Goal: Communication & Community: Answer question/provide support

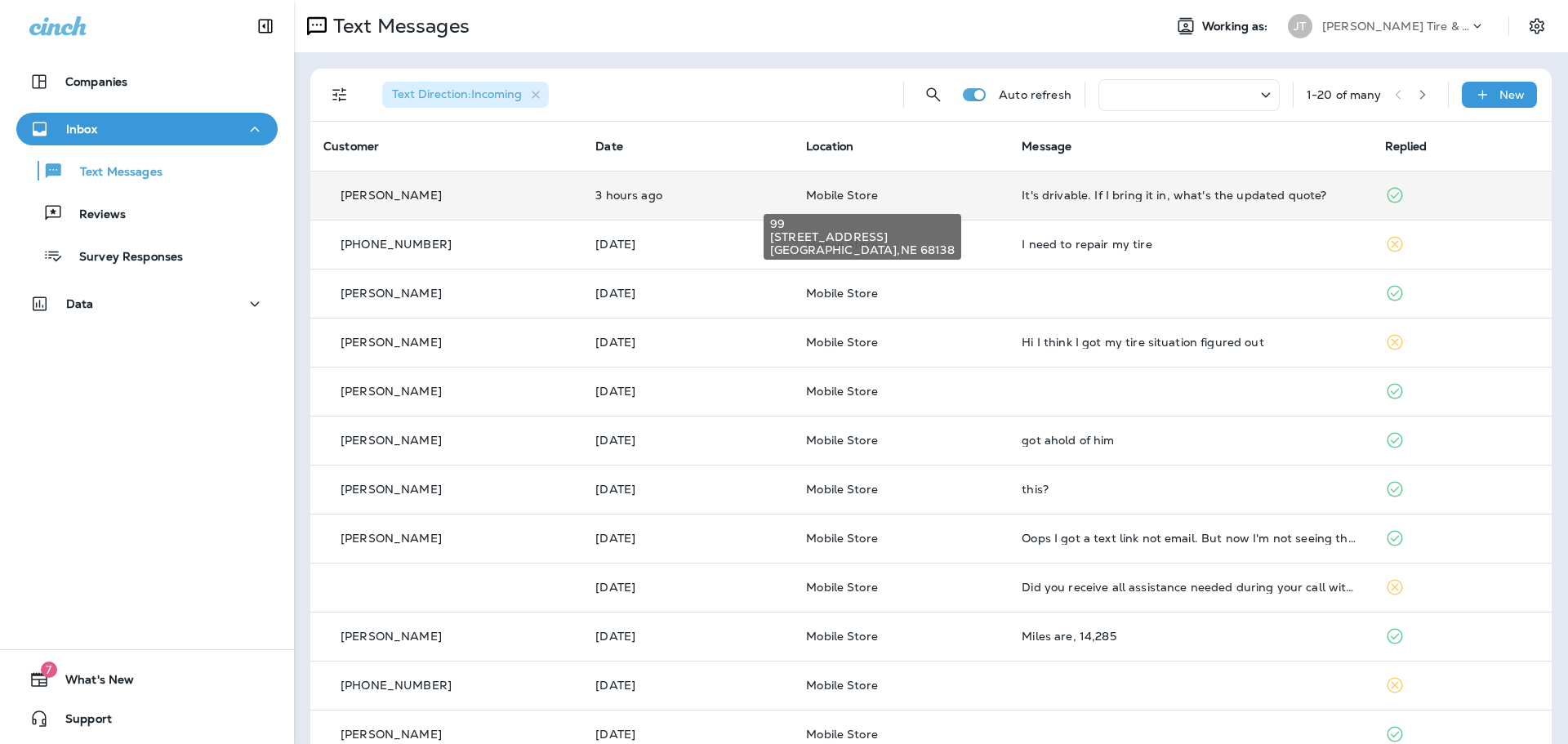
click at [816, 191] on span "Mobile Store" at bounding box center [842, 195] width 72 height 15
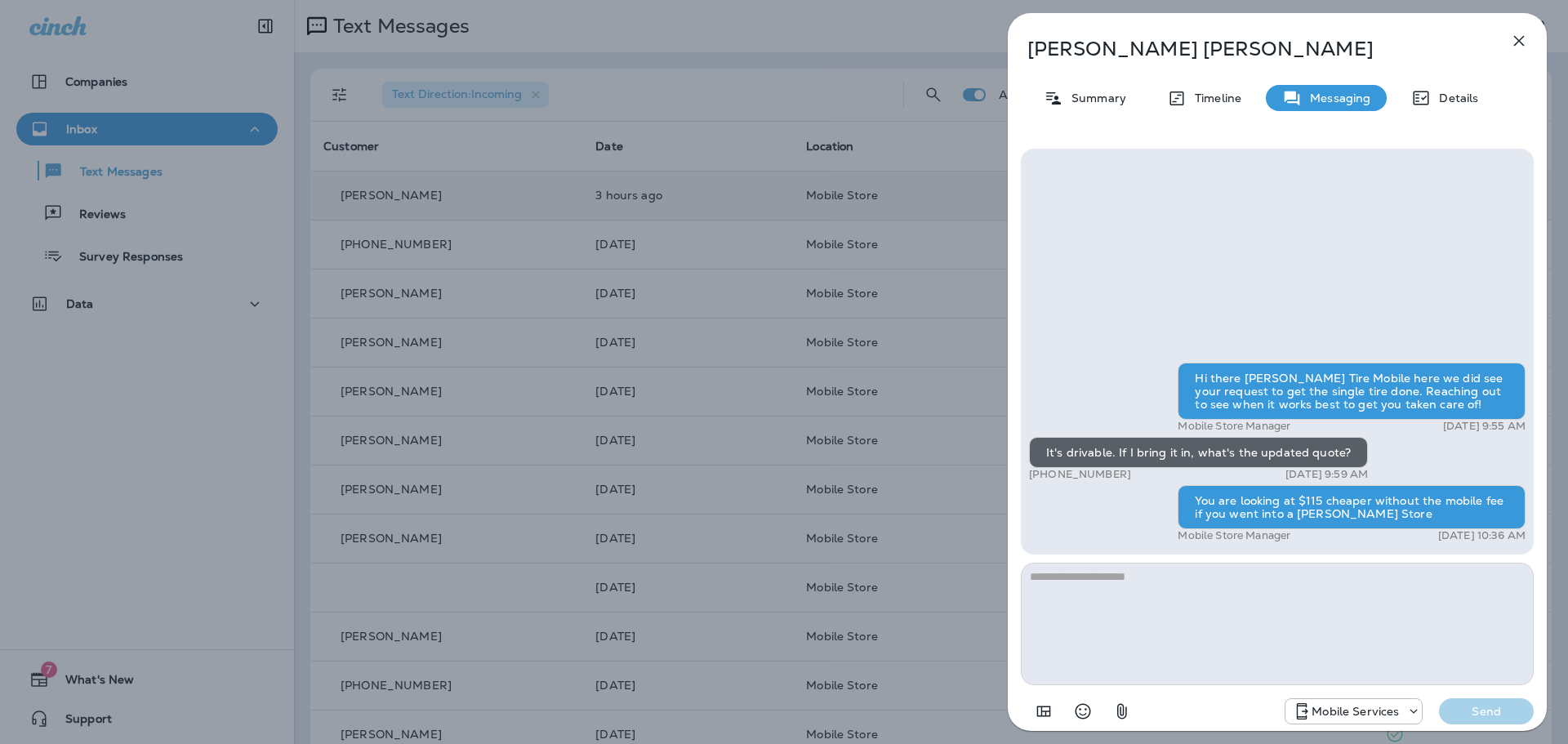
click at [1521, 46] on icon "button" at bounding box center [1519, 41] width 20 height 20
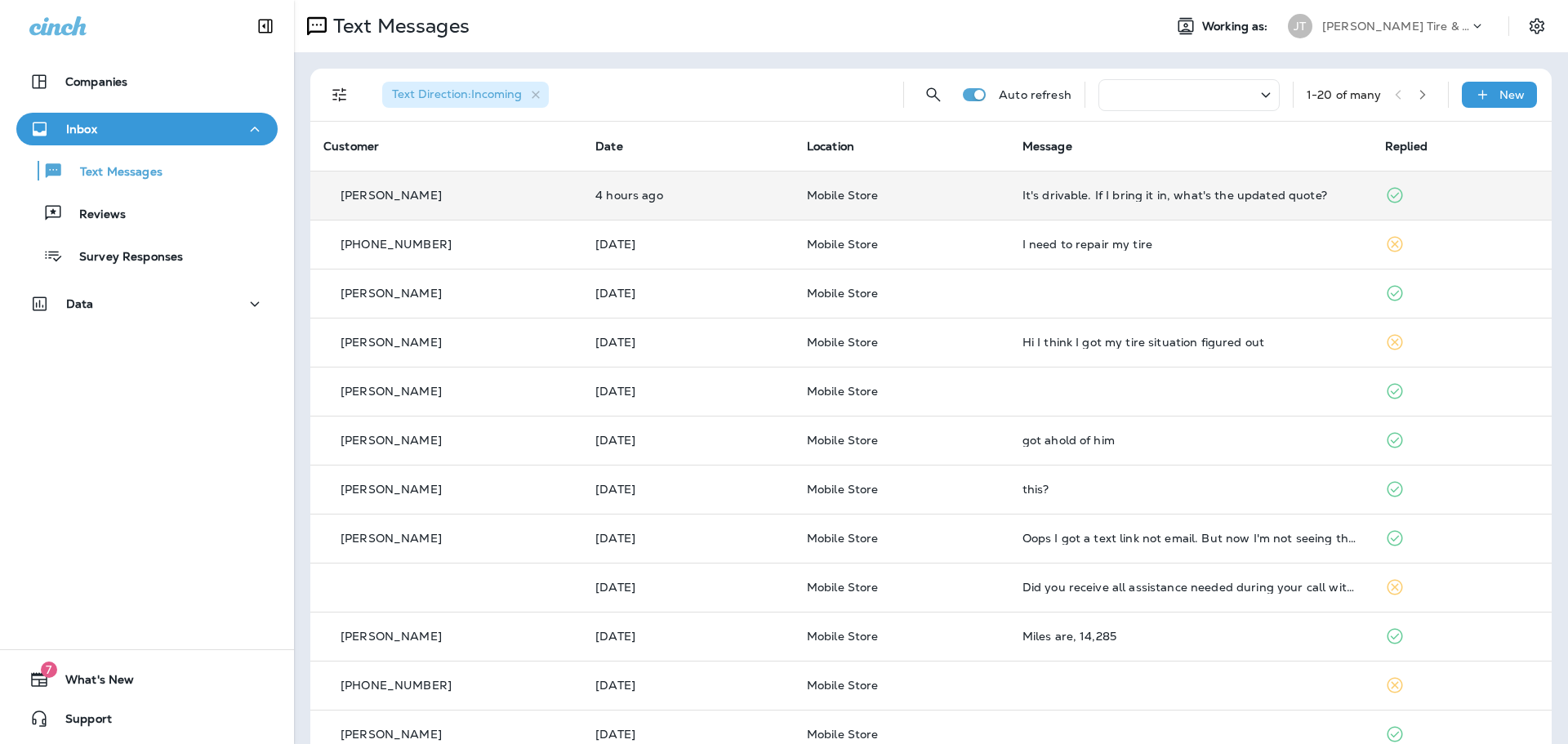
click at [1095, 203] on td "It's drivable. If I bring it in, what's the updated quote?" at bounding box center [1190, 194] width 363 height 49
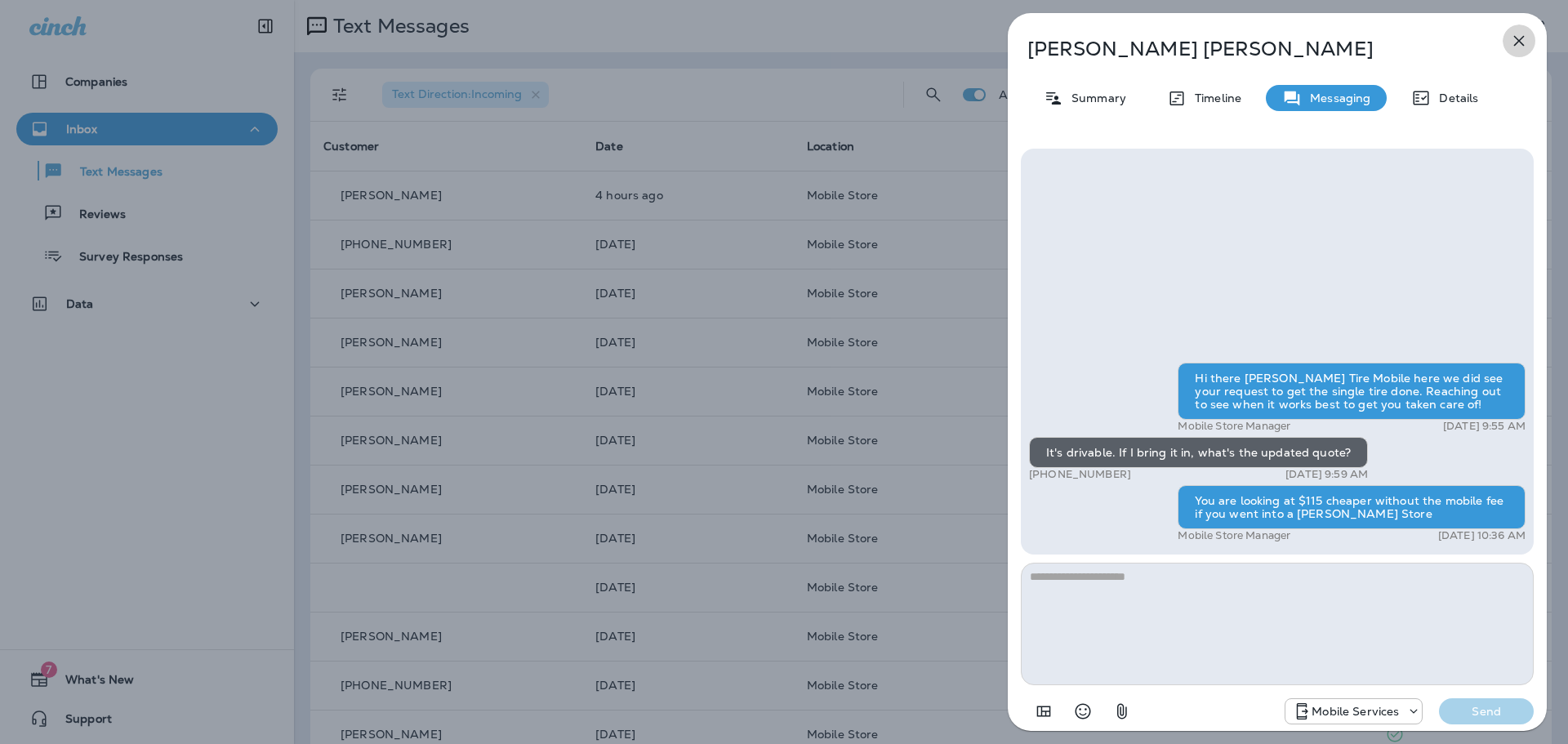
click at [1517, 45] on icon "button" at bounding box center [1519, 41] width 20 height 20
